Goal: Task Accomplishment & Management: Manage account settings

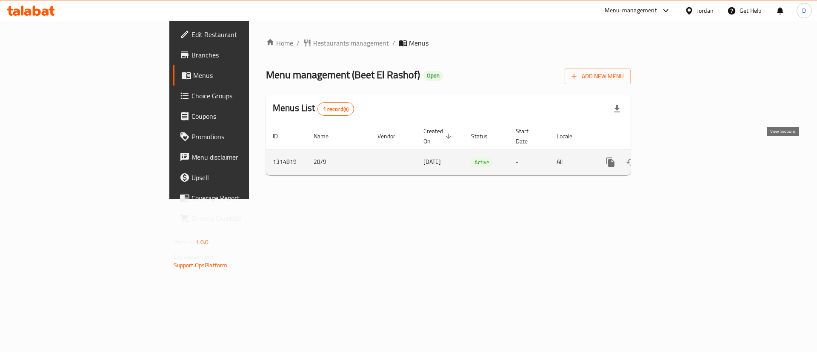
click at [677, 157] on icon "enhanced table" at bounding box center [672, 162] width 10 height 10
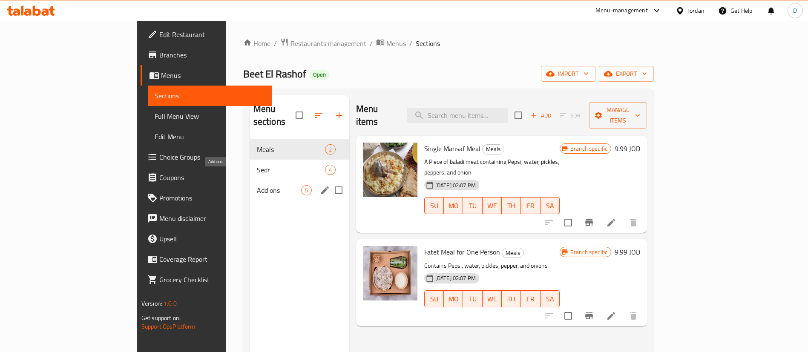
click at [250, 180] on div "Add ons 5" at bounding box center [299, 190] width 99 height 20
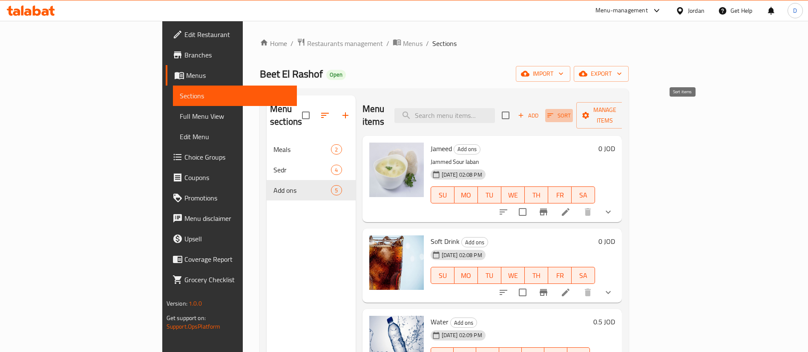
click at [554, 112] on icon "button" at bounding box center [550, 116] width 8 height 8
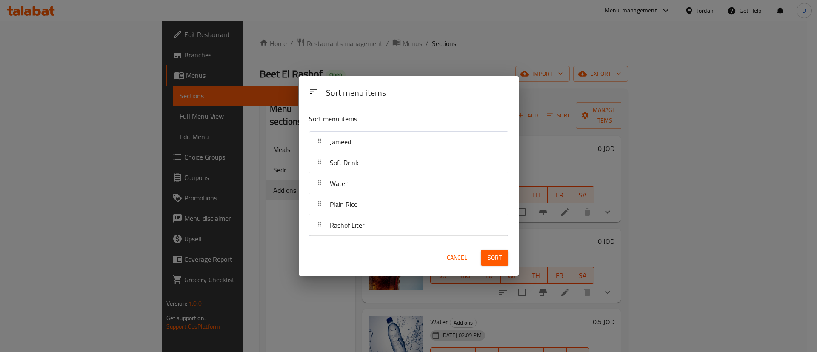
click at [456, 253] on span "Cancel" at bounding box center [457, 257] width 20 height 11
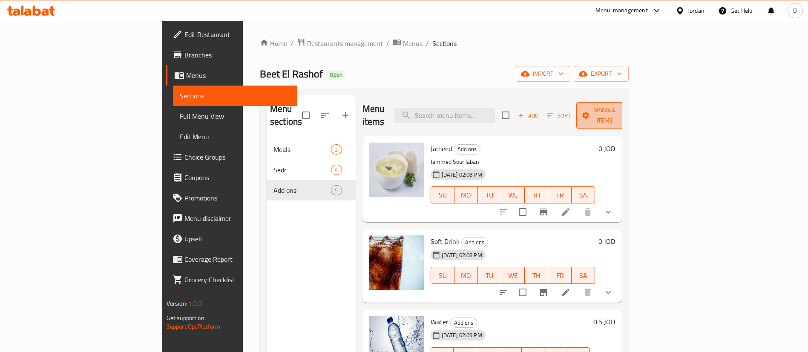
click at [626, 113] on span "Manage items" at bounding box center [604, 115] width 43 height 21
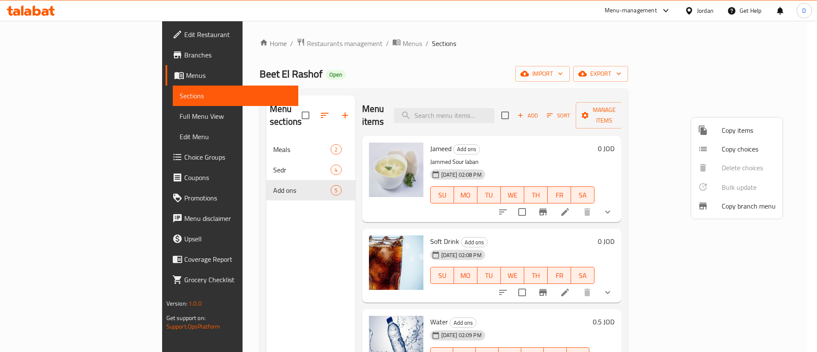
click at [748, 132] on span "Copy items" at bounding box center [749, 130] width 54 height 10
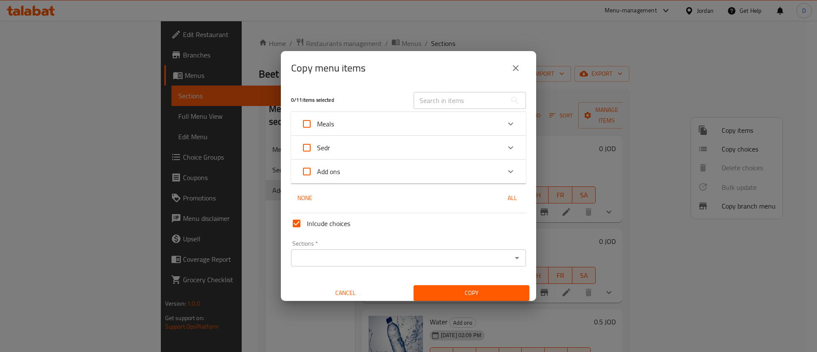
click at [448, 250] on div "Sections *" at bounding box center [408, 257] width 235 height 17
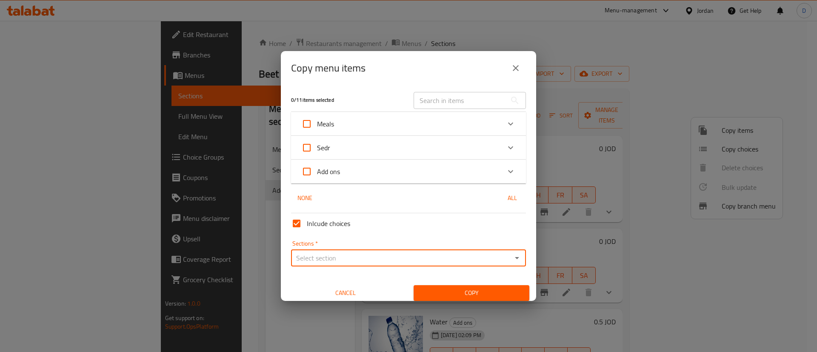
click at [512, 263] on icon "Open" at bounding box center [517, 258] width 10 height 10
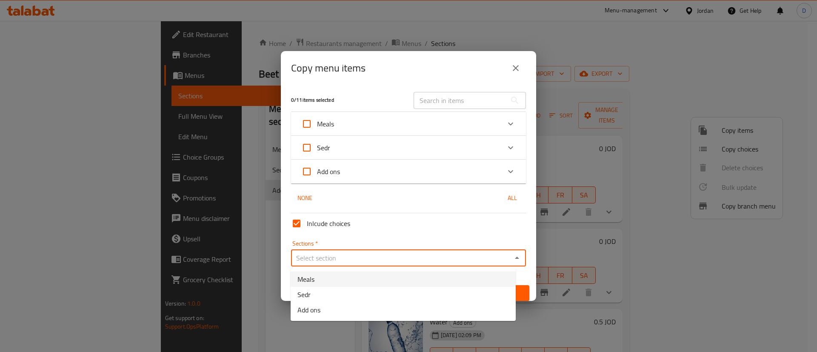
click at [425, 281] on li "Meals" at bounding box center [403, 279] width 225 height 15
type input "Meals"
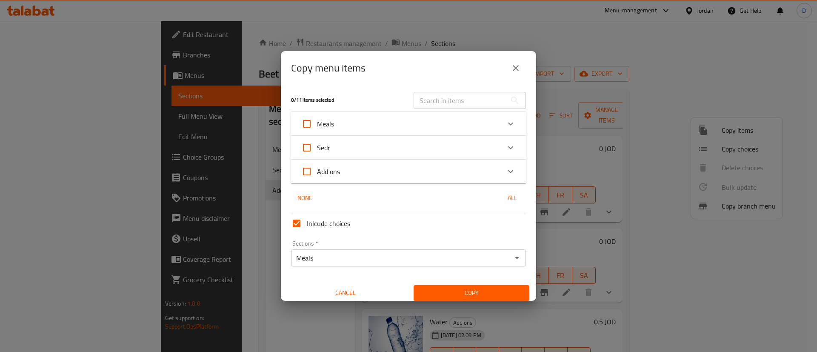
click at [395, 175] on div "Add ons" at bounding box center [400, 171] width 199 height 20
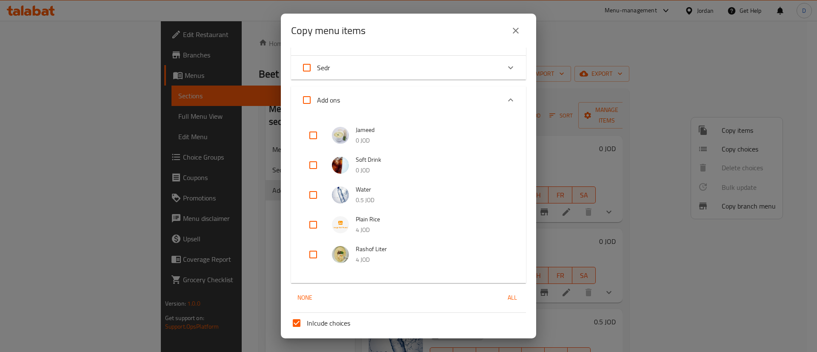
scroll to position [64, 0]
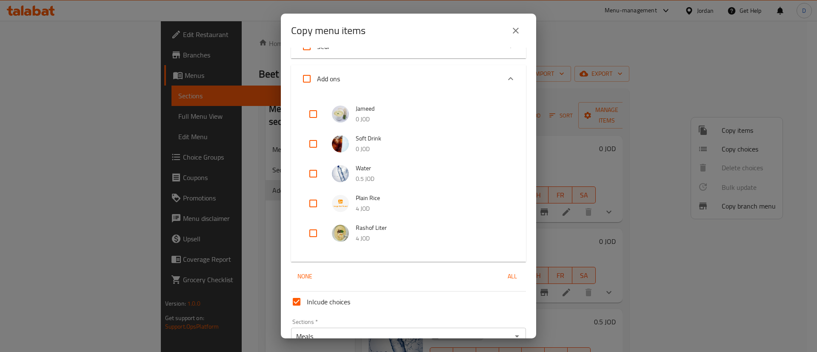
click at [316, 234] on input "checkbox" at bounding box center [313, 233] width 20 height 20
checkbox input "true"
click at [462, 281] on div "None All" at bounding box center [408, 277] width 235 height 16
click at [506, 79] on icon "Expand" at bounding box center [511, 79] width 10 height 10
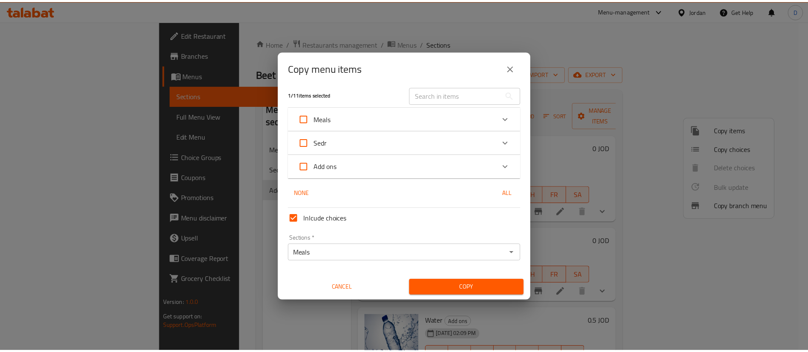
scroll to position [5, 0]
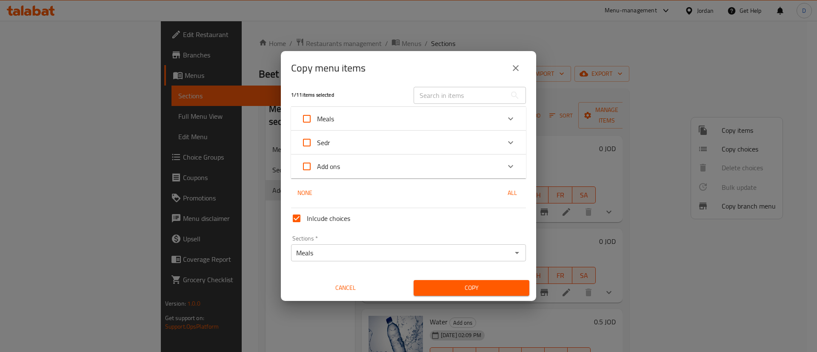
click at [468, 291] on span "Copy" at bounding box center [472, 288] width 102 height 11
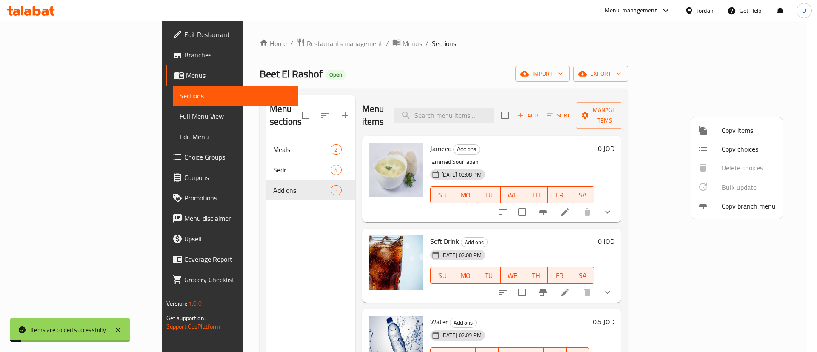
click at [223, 142] on div at bounding box center [408, 176] width 817 height 352
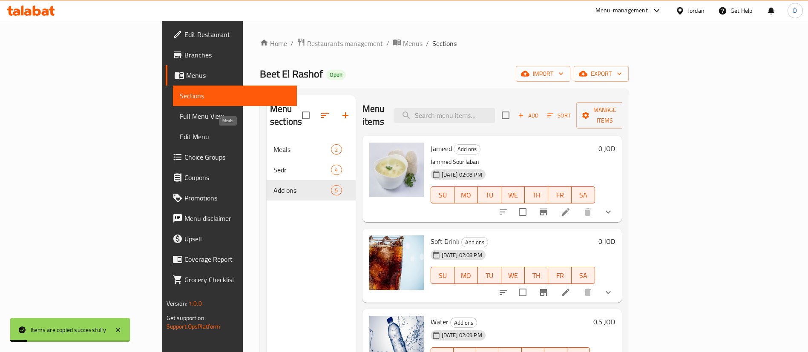
click at [273, 144] on span "Meals" at bounding box center [301, 149] width 57 height 10
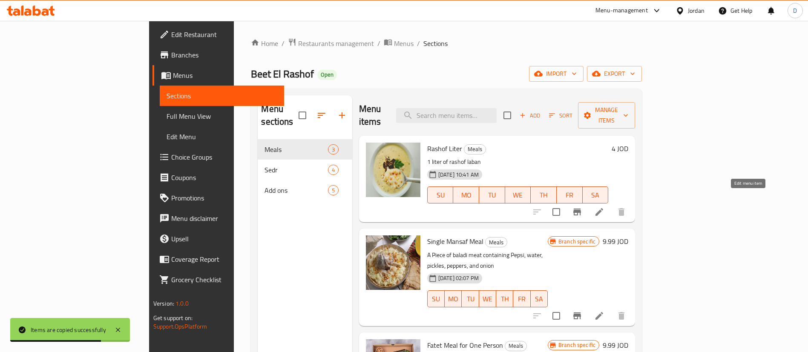
click at [604, 207] on icon at bounding box center [599, 212] width 10 height 10
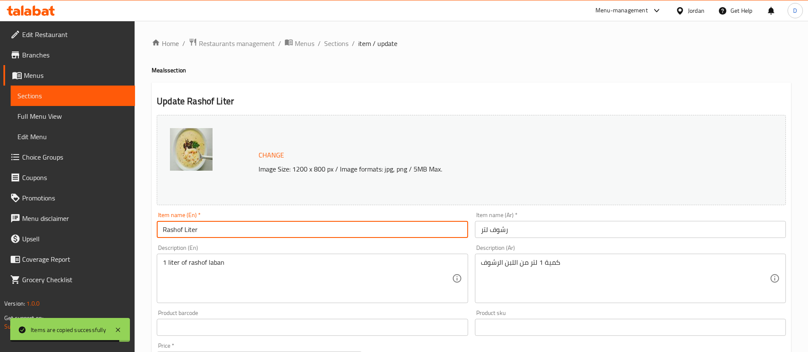
click at [228, 232] on input "Rashof Liter" at bounding box center [312, 229] width 311 height 17
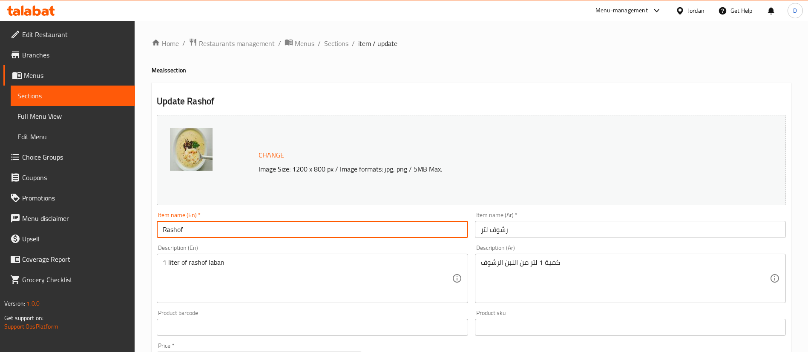
type input "Rashof"
click at [482, 233] on input "رشوف لتر" at bounding box center [630, 229] width 311 height 17
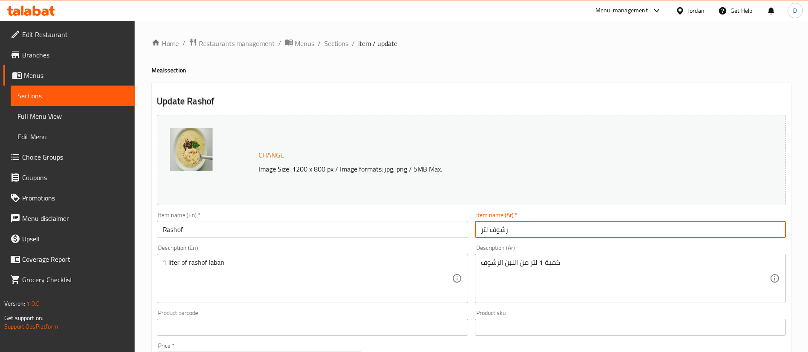
click at [520, 235] on input "رشوف لتر" at bounding box center [630, 229] width 311 height 17
click at [482, 229] on input "رشوف لتر" at bounding box center [630, 229] width 311 height 17
drag, startPoint x: 486, startPoint y: 230, endPoint x: 478, endPoint y: 230, distance: 8.5
click at [479, 230] on input "رشوف لتر" at bounding box center [630, 229] width 311 height 17
drag, startPoint x: 488, startPoint y: 230, endPoint x: 478, endPoint y: 230, distance: 10.2
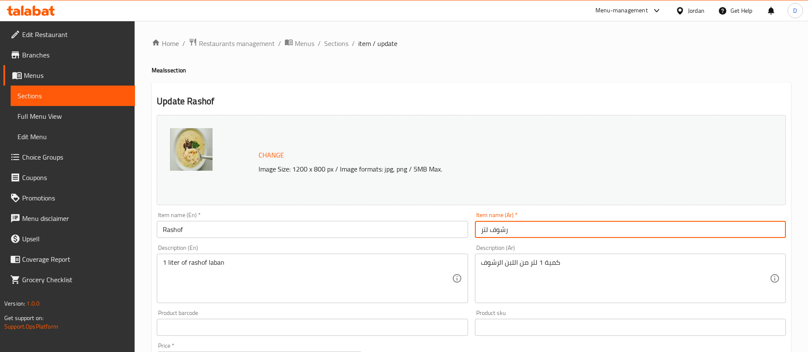
click at [478, 230] on input "رشوف لتر" at bounding box center [630, 229] width 311 height 17
type input "رشوف"
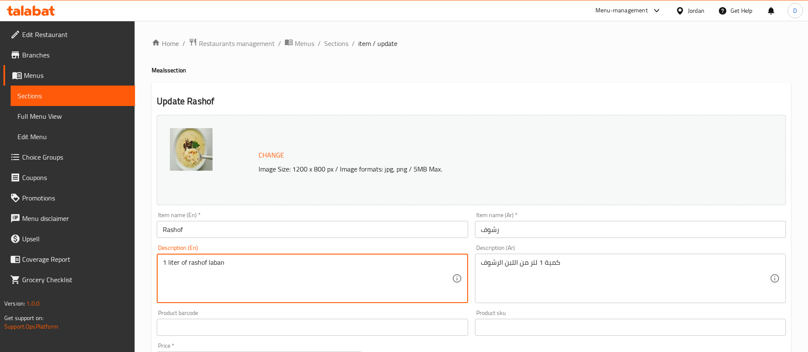
drag, startPoint x: 179, startPoint y: 263, endPoint x: 162, endPoint y: 263, distance: 17.0
type textarea "750ml of rashof laban"
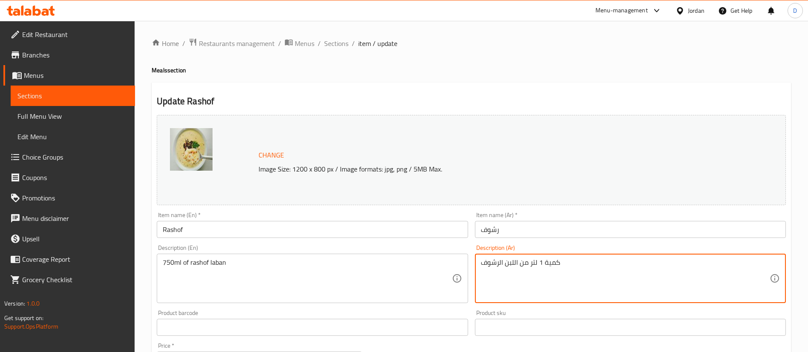
drag, startPoint x: 542, startPoint y: 262, endPoint x: 532, endPoint y: 264, distance: 10.0
click at [539, 261] on textarea "كمية 1 لتر من اللبن الرشوف" at bounding box center [625, 278] width 289 height 40
drag, startPoint x: 528, startPoint y: 263, endPoint x: 542, endPoint y: 262, distance: 13.7
click at [542, 262] on textarea "كمية 1 لتر من اللبن الرشوف" at bounding box center [625, 278] width 289 height 40
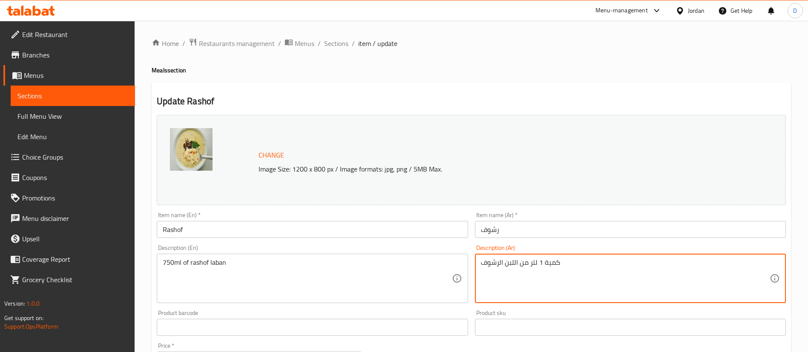
click at [542, 262] on textarea "كمية 1 لتر من اللبن الرشوف" at bounding box center [625, 278] width 289 height 40
click at [540, 265] on textarea "كمية 1 لتر من اللبن الرشوف" at bounding box center [625, 278] width 289 height 40
drag, startPoint x: 541, startPoint y: 262, endPoint x: 529, endPoint y: 263, distance: 12.0
click at [529, 263] on textarea "كمية 1 لتر من اللبن الرشوف" at bounding box center [625, 278] width 289 height 40
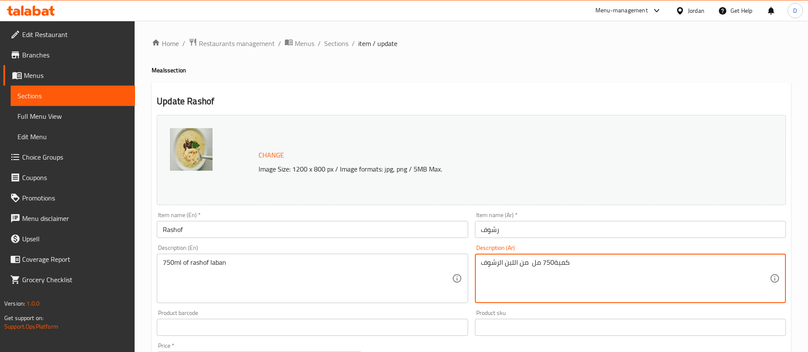
click at [552, 263] on textarea "كمية750 مل من اللبن الرشوف" at bounding box center [625, 278] width 289 height 40
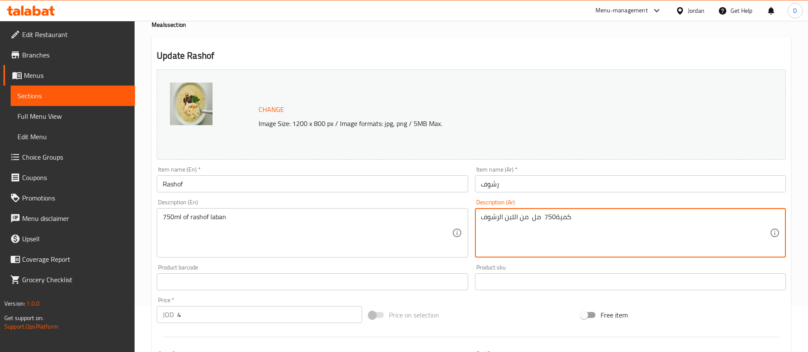
scroll to position [255, 0]
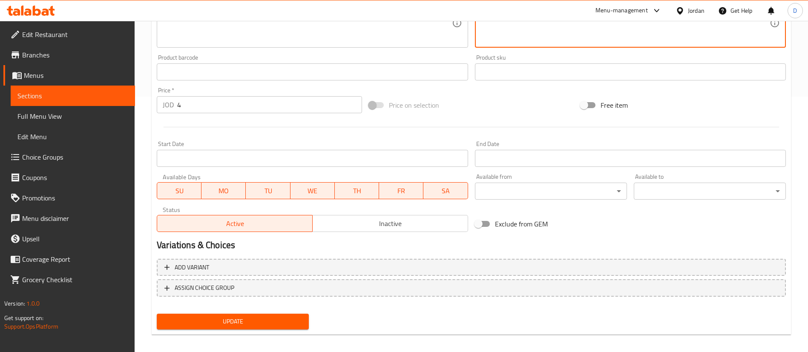
type textarea "كمية750 مل من اللبن الرشوف"
click at [272, 327] on button "Update" at bounding box center [233, 322] width 152 height 16
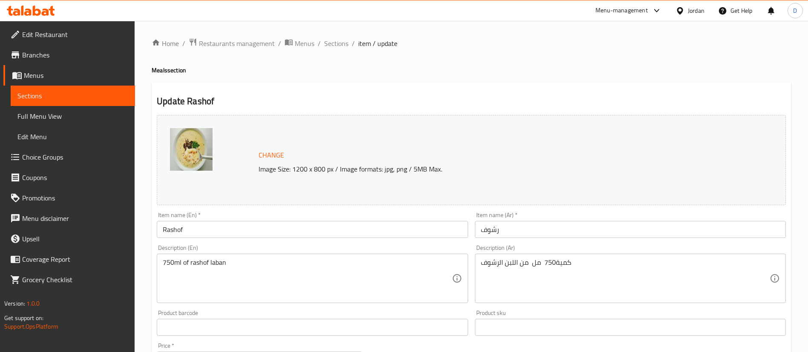
scroll to position [262, 0]
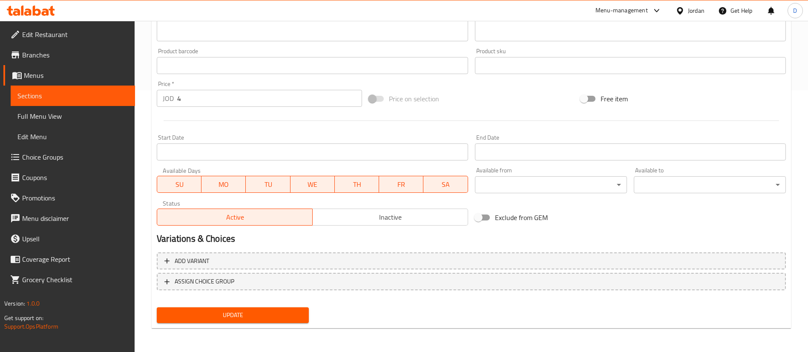
click at [263, 312] on span "Update" at bounding box center [232, 315] width 138 height 11
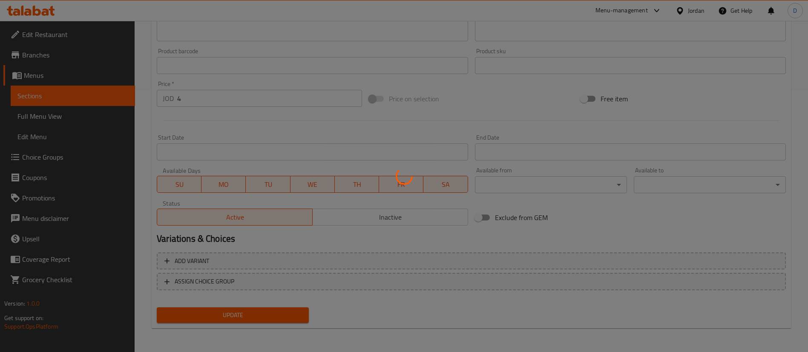
click at [263, 312] on div at bounding box center [404, 176] width 808 height 352
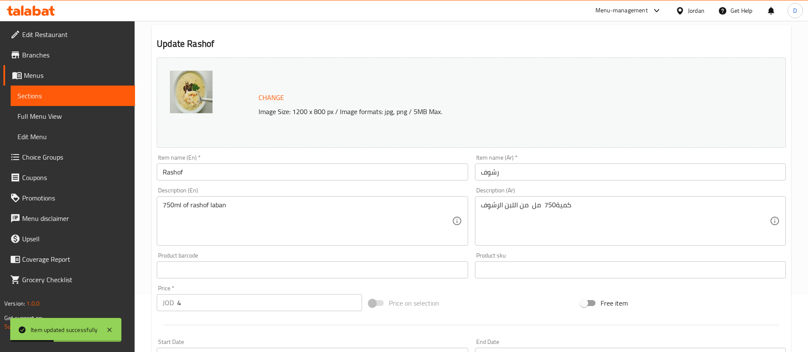
scroll to position [0, 0]
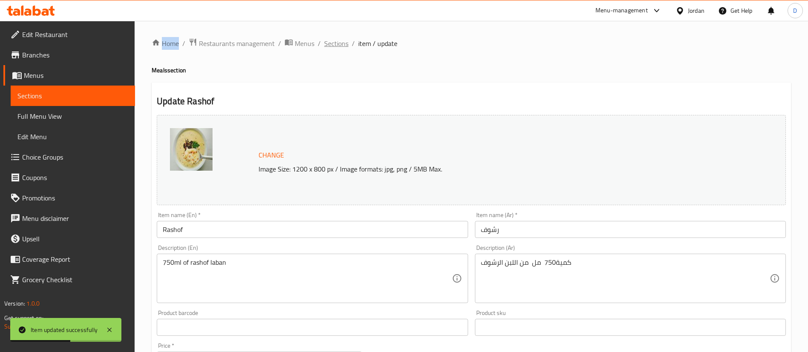
click at [329, 45] on span "Sections" at bounding box center [336, 43] width 24 height 10
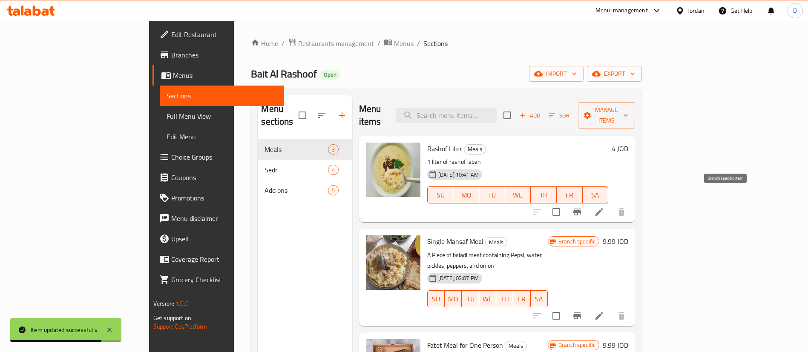
click at [582, 207] on icon "Branch-specific-item" at bounding box center [577, 212] width 10 height 10
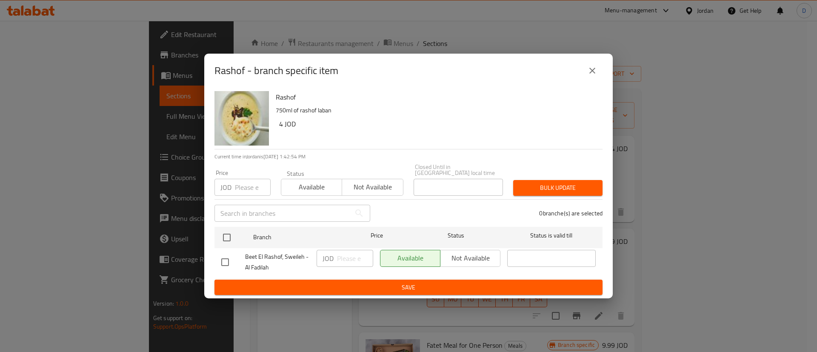
click at [588, 72] on icon "close" at bounding box center [593, 71] width 10 height 10
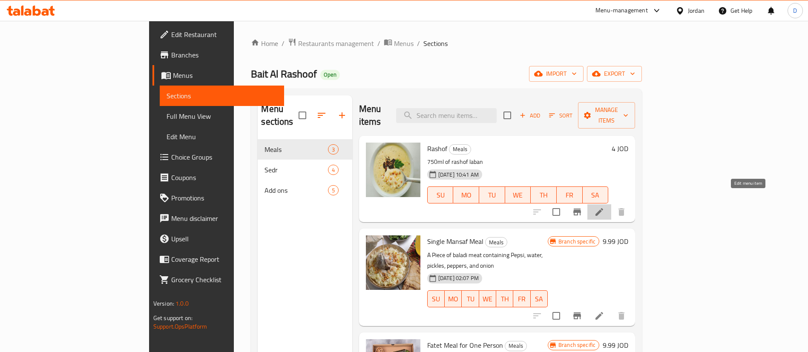
click at [604, 207] on icon at bounding box center [599, 212] width 10 height 10
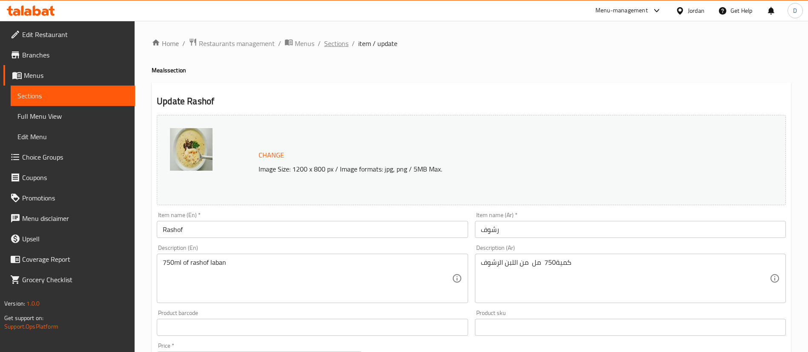
click at [337, 40] on span "Sections" at bounding box center [336, 43] width 24 height 10
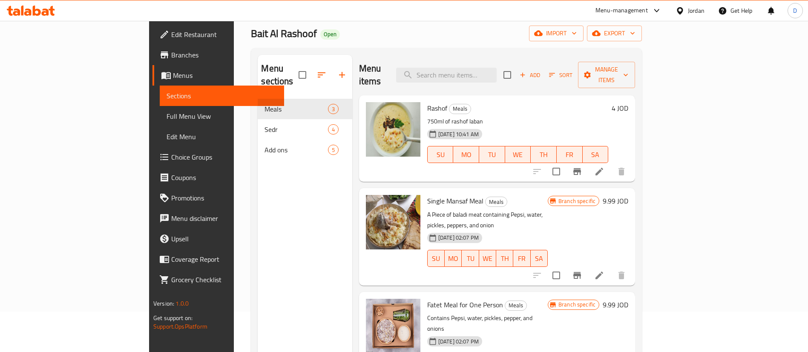
scroll to position [64, 0]
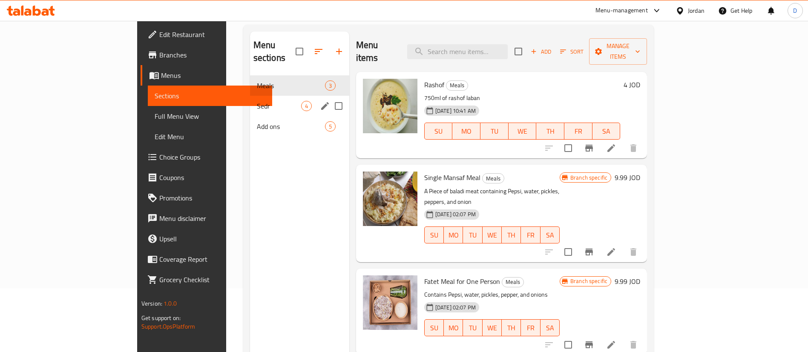
click at [250, 96] on div "Sedr 4" at bounding box center [299, 106] width 99 height 20
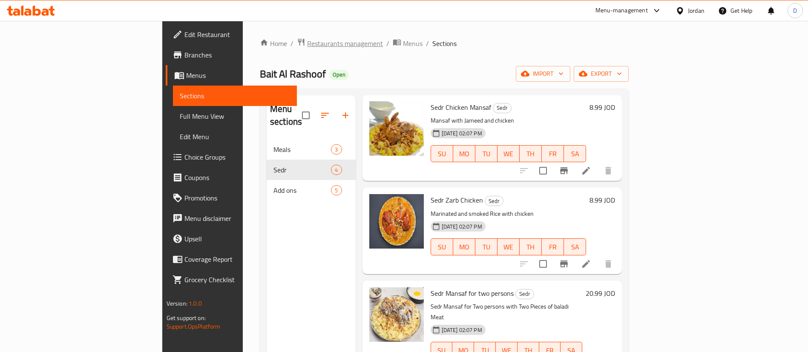
click at [307, 43] on span "Restaurants management" at bounding box center [345, 43] width 76 height 10
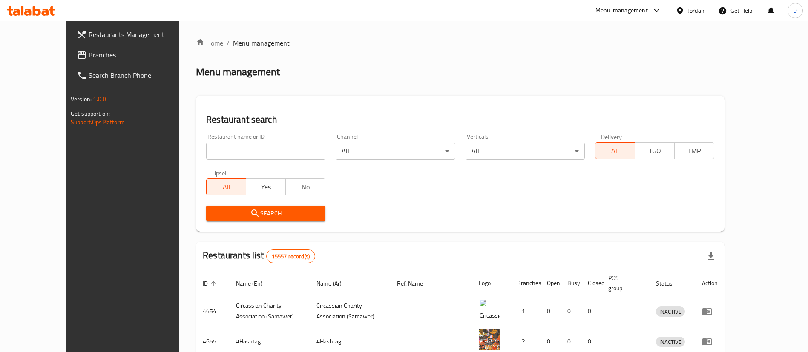
click at [206, 149] on input "search" at bounding box center [265, 151] width 119 height 17
paste input "Bait Al Rashoof"
type input "Bait Al Rashoof"
click button "Search" at bounding box center [265, 214] width 119 height 16
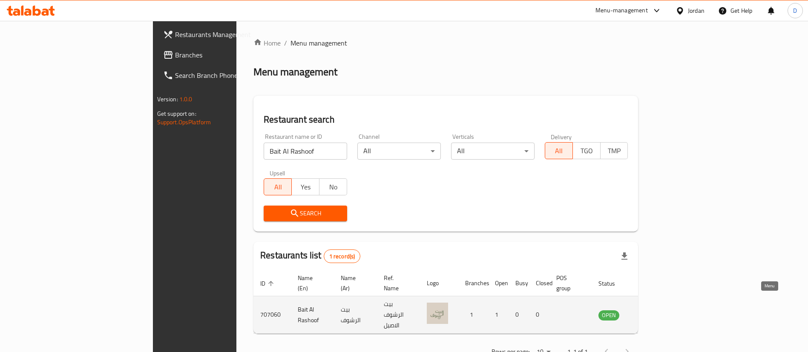
click at [651, 314] on icon "enhanced table" at bounding box center [649, 315] width 3 height 3
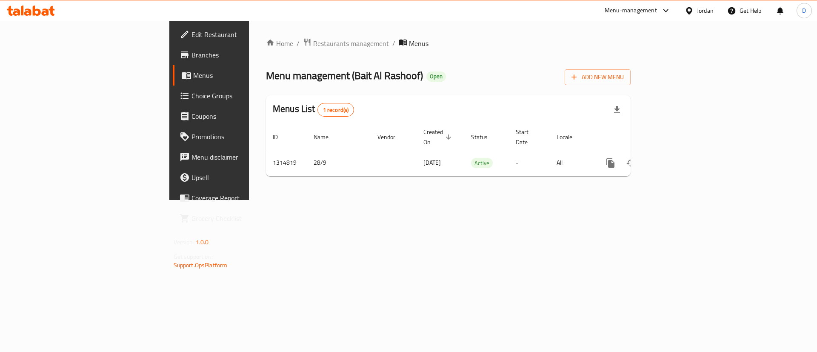
click at [192, 53] on span "Branches" at bounding box center [246, 55] width 108 height 10
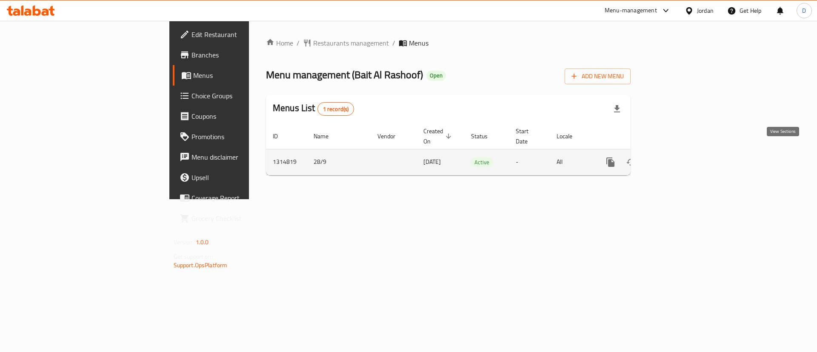
click at [677, 157] on icon "enhanced table" at bounding box center [672, 162] width 10 height 10
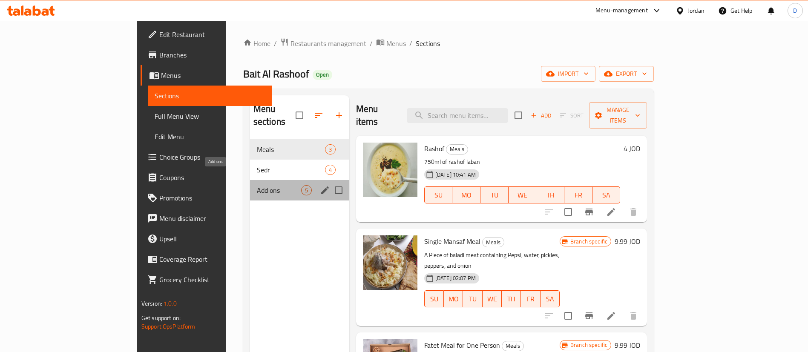
click at [257, 185] on span "Add ons" at bounding box center [279, 190] width 44 height 10
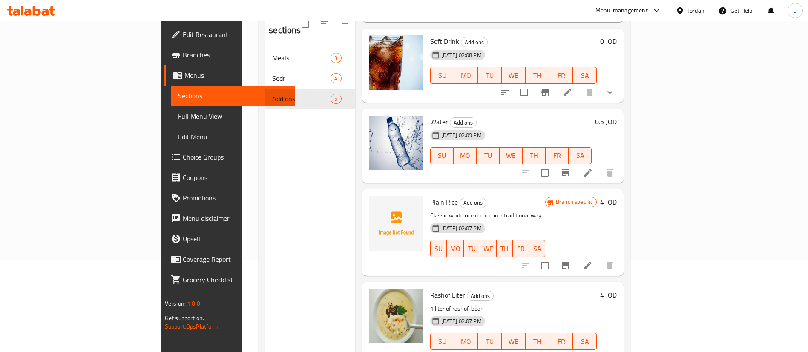
scroll to position [119, 0]
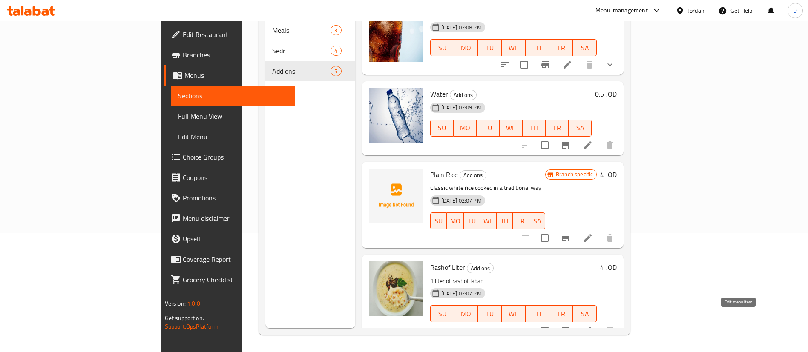
click at [593, 326] on icon at bounding box center [587, 331] width 10 height 10
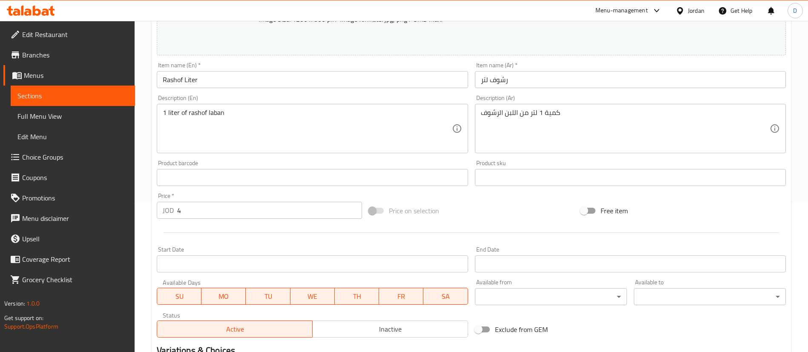
scroll to position [192, 0]
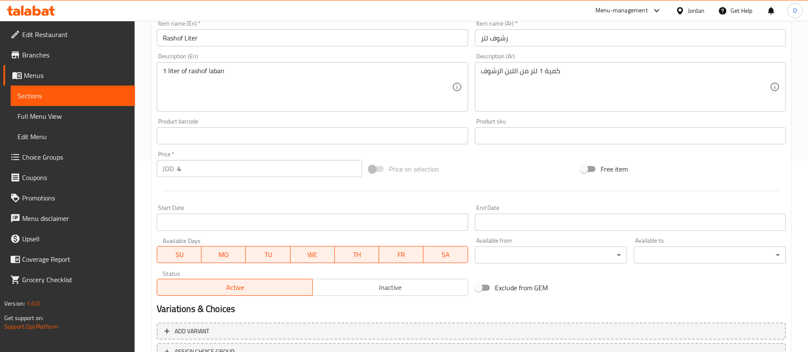
click at [77, 120] on span "Full Menu View" at bounding box center [72, 116] width 111 height 10
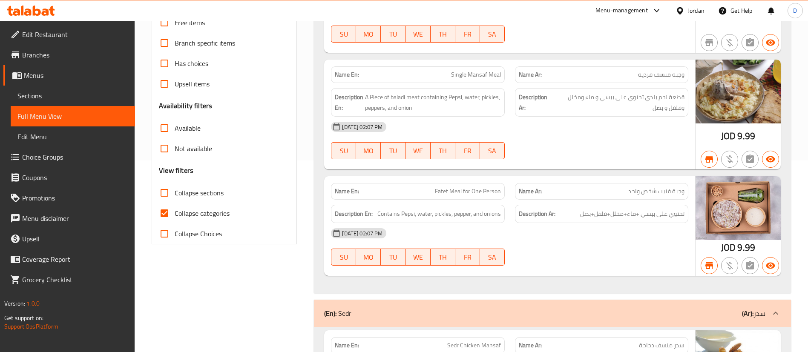
click at [64, 136] on span "Edit Menu" at bounding box center [72, 137] width 111 height 10
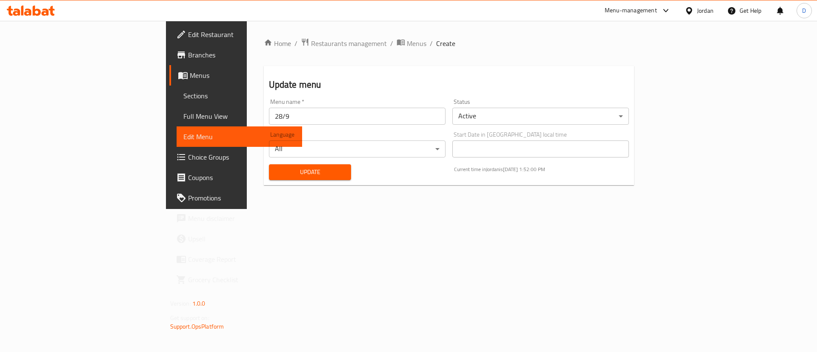
click at [184, 93] on span "Sections" at bounding box center [240, 96] width 112 height 10
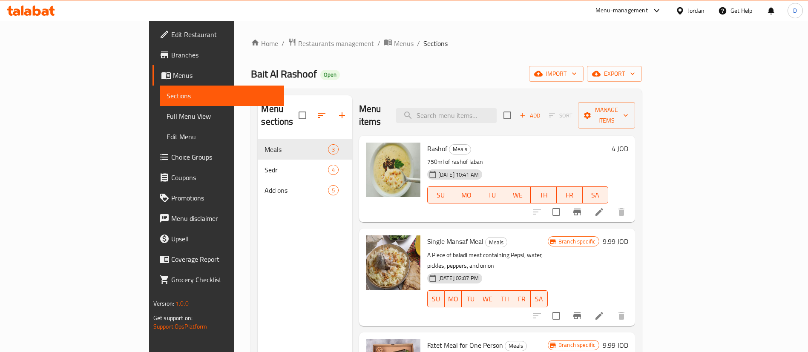
click at [173, 78] on span "Menus" at bounding box center [225, 75] width 104 height 10
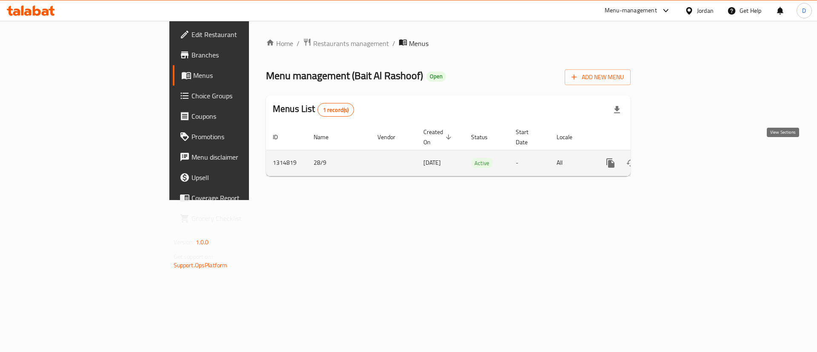
click at [676, 159] on icon "enhanced table" at bounding box center [672, 163] width 8 height 8
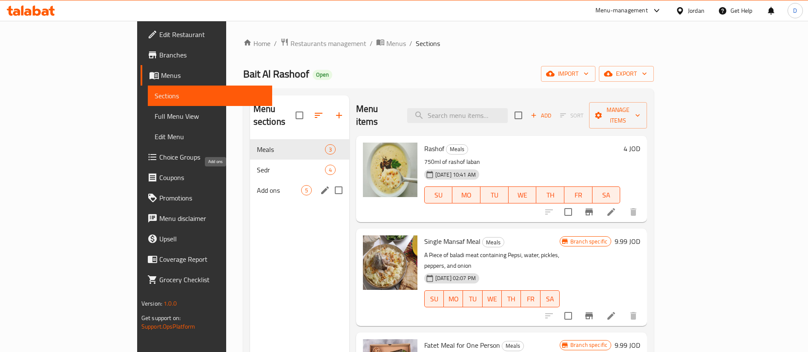
click at [257, 185] on span "Add ons" at bounding box center [279, 190] width 44 height 10
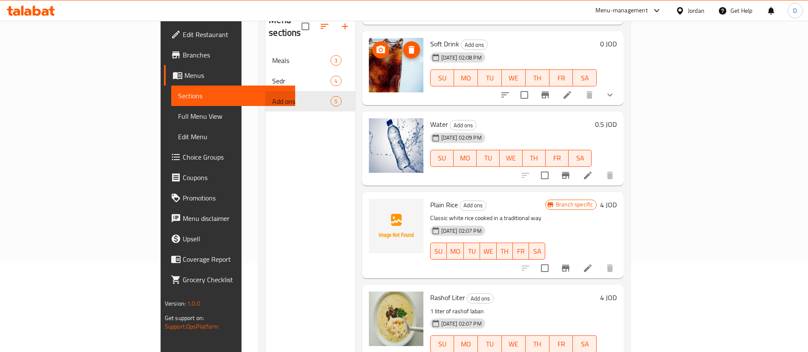
scroll to position [119, 0]
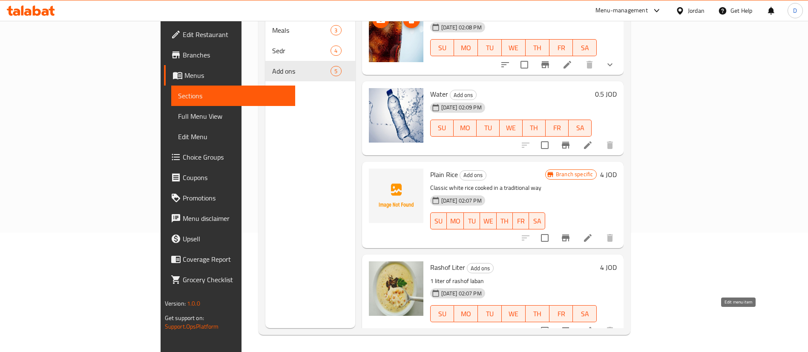
click at [593, 326] on icon at bounding box center [587, 331] width 10 height 10
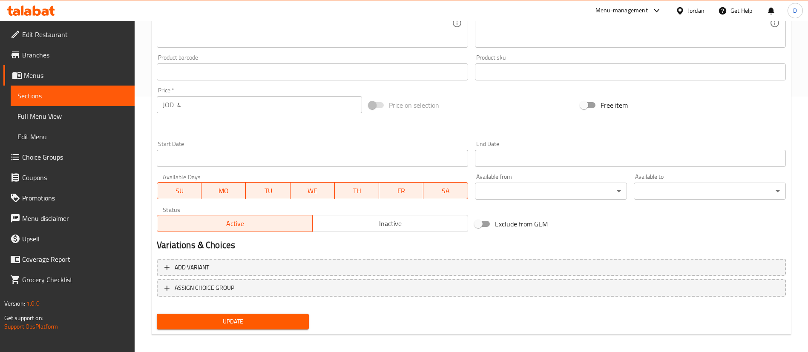
scroll to position [262, 0]
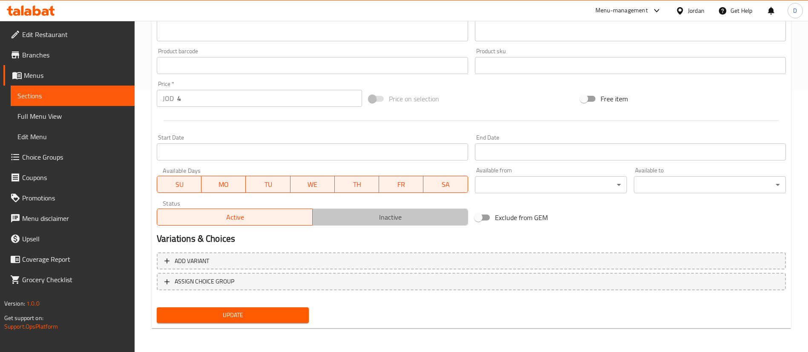
click at [404, 220] on span "Inactive" at bounding box center [390, 217] width 149 height 12
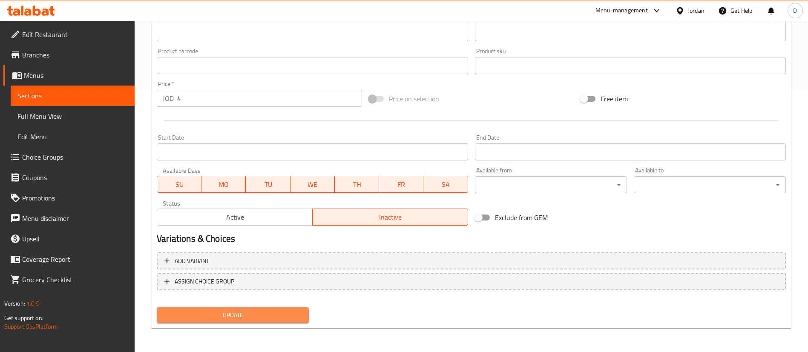
click at [257, 313] on span "Update" at bounding box center [232, 315] width 138 height 11
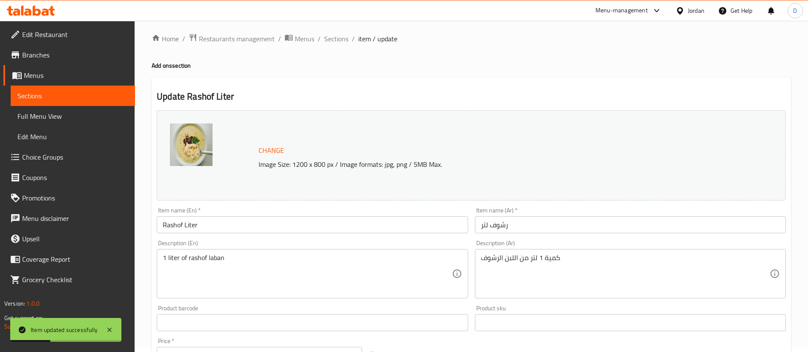
scroll to position [0, 0]
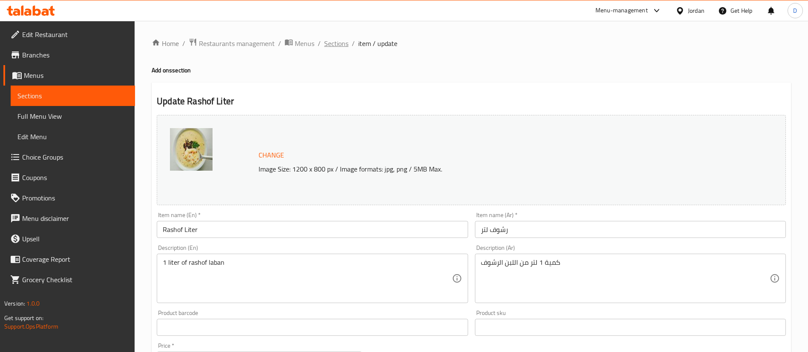
click at [341, 42] on span "Sections" at bounding box center [336, 43] width 24 height 10
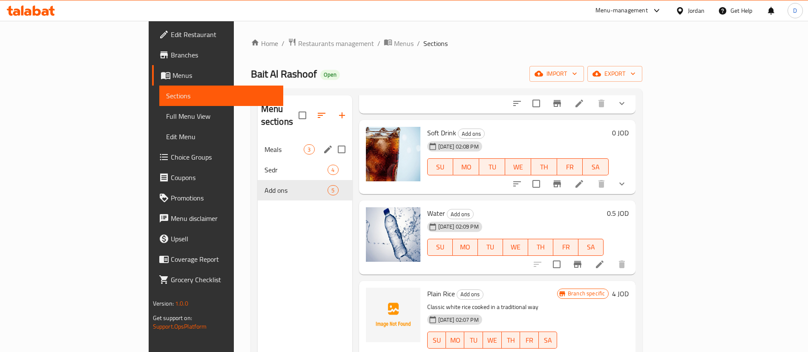
click at [258, 139] on div "Meals 3" at bounding box center [305, 149] width 95 height 20
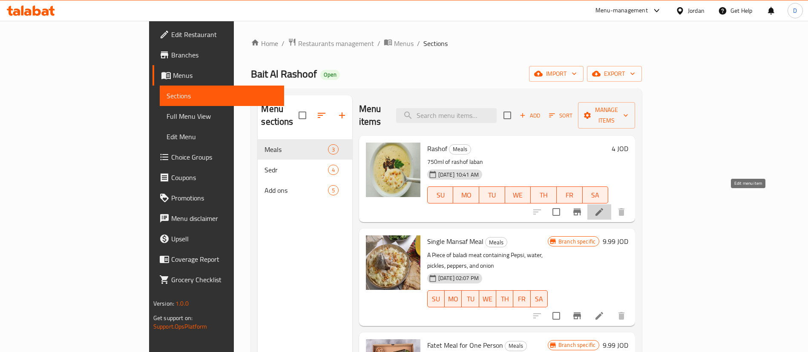
click at [603, 208] on icon at bounding box center [599, 212] width 8 height 8
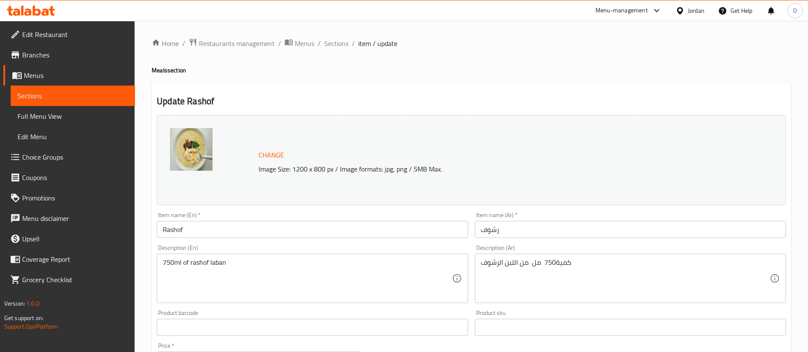
click at [290, 254] on div "750ml of rashof laban Description (En)" at bounding box center [312, 278] width 311 height 49
click at [290, 255] on div "750ml of rashof laban Description (En)" at bounding box center [312, 278] width 311 height 49
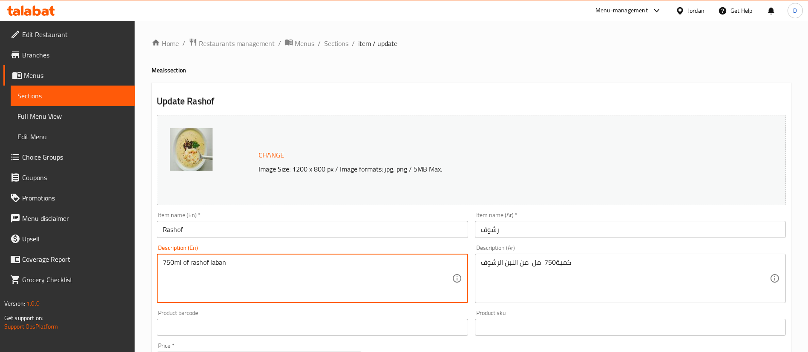
click at [320, 271] on textarea "750ml of rashof laban" at bounding box center [307, 278] width 289 height 40
paste textarea "traditional Jordanian dish made from Jameed laban rice lentils and Loof with ol…"
type textarea "750ml of rashof laban traditional Jordanian dish made from Jameed laban rice le…"
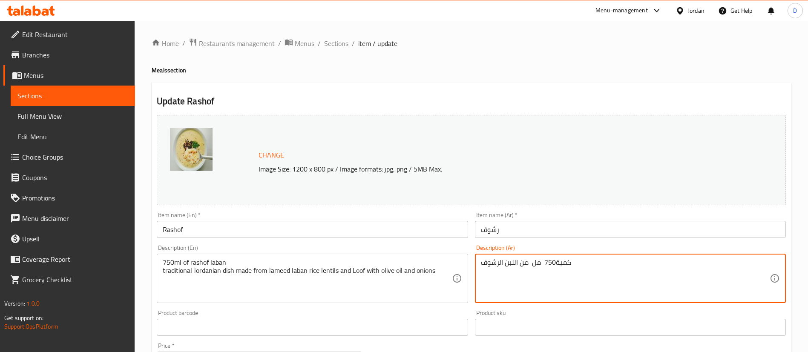
paste textarea "طبق حساء فاخر من اللبن والجميد والأرز والعدس مع البصل وزيت الزيتون"
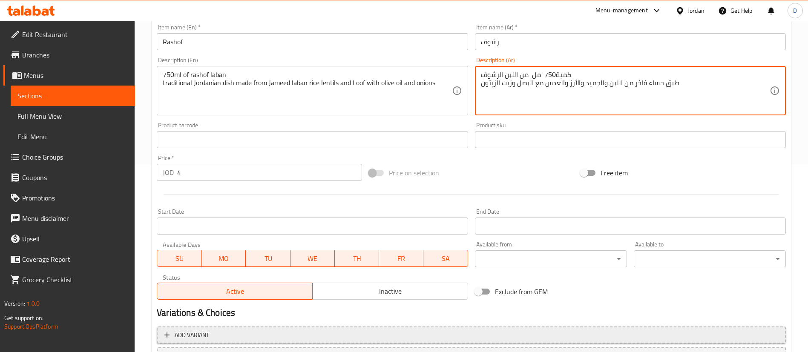
scroll to position [262, 0]
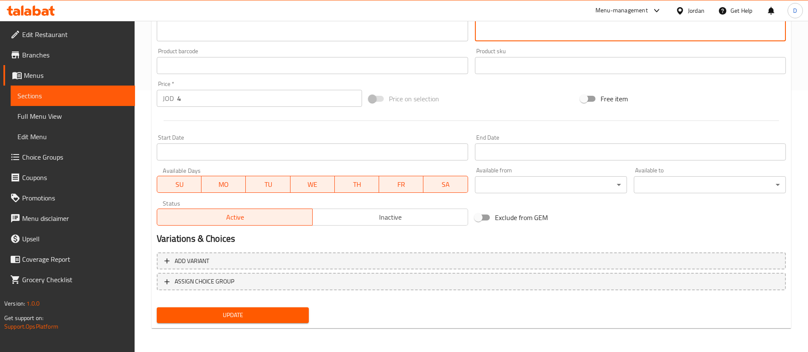
type textarea "كمية750 مل من اللبن الرشوف طبق حساء فاخر من اللبن والجميد والأرز والعدس مع البص…"
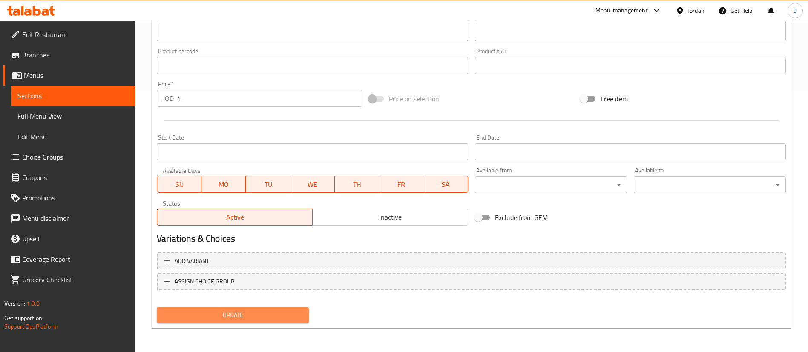
click at [264, 319] on span "Update" at bounding box center [232, 315] width 138 height 11
